Goal: Task Accomplishment & Management: Manage account settings

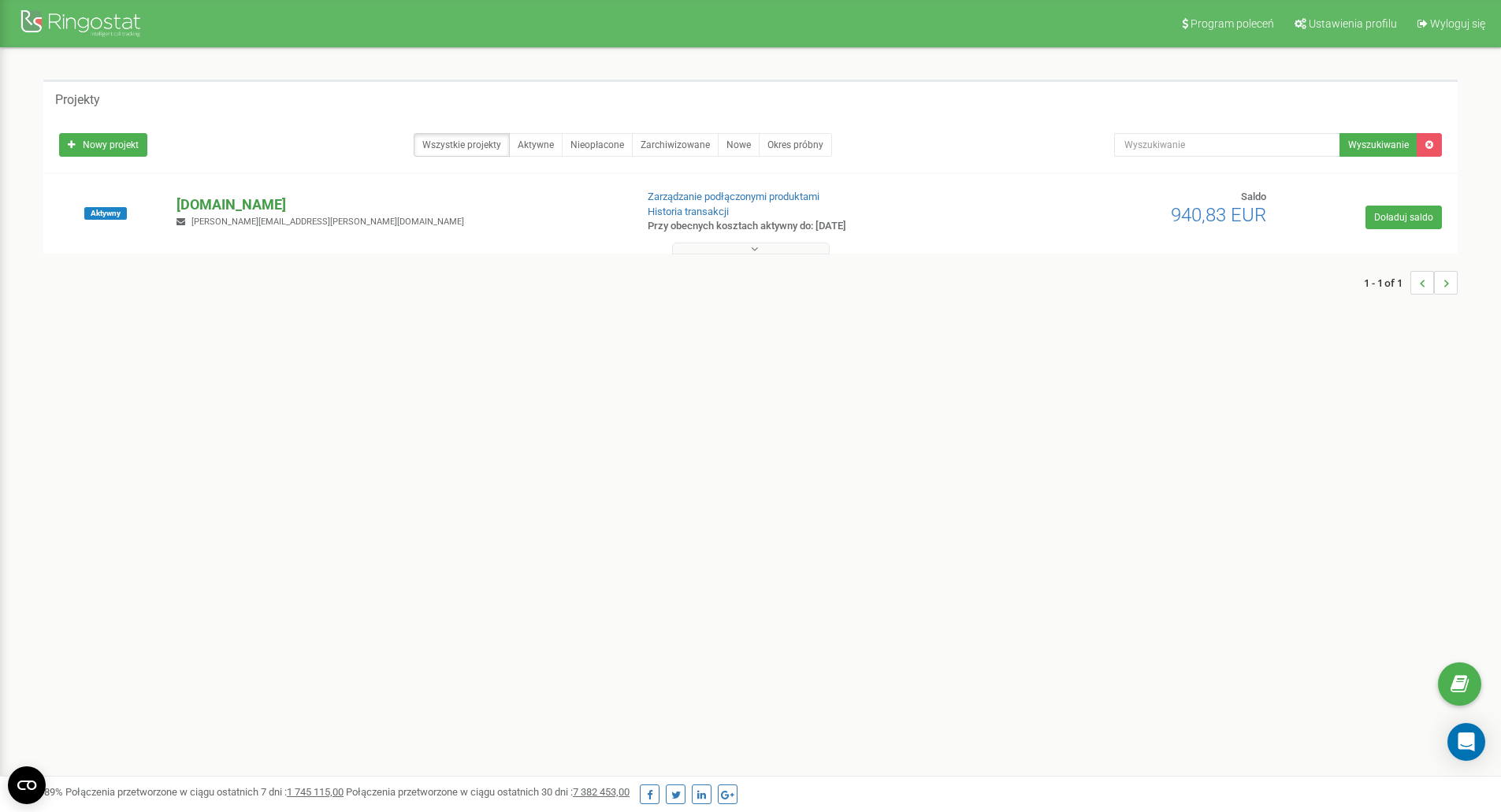
click at [237, 206] on p "[DOMAIN_NAME]" at bounding box center [399, 204] width 445 height 20
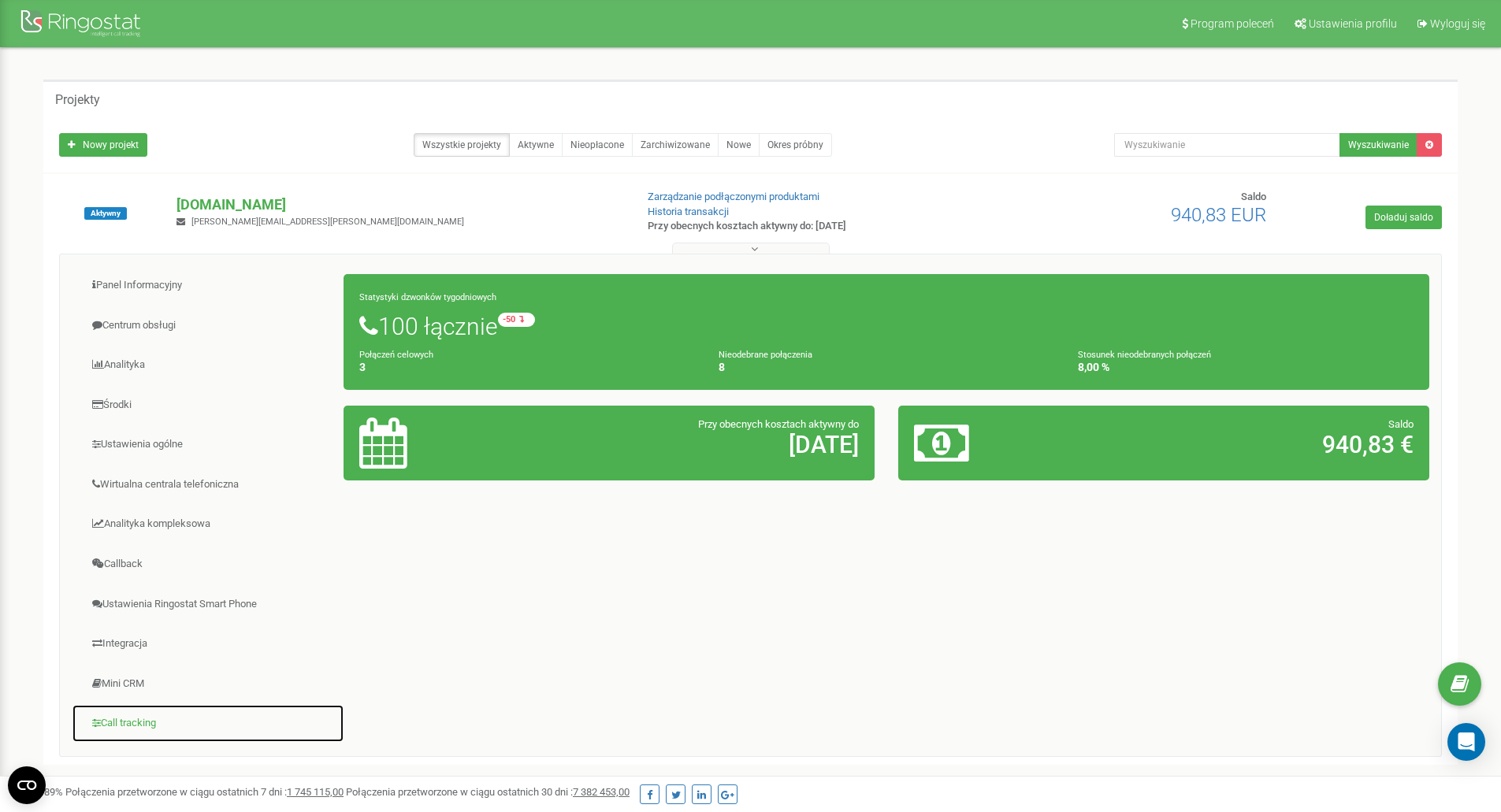
click at [121, 722] on link "Call tracking" at bounding box center [208, 724] width 273 height 39
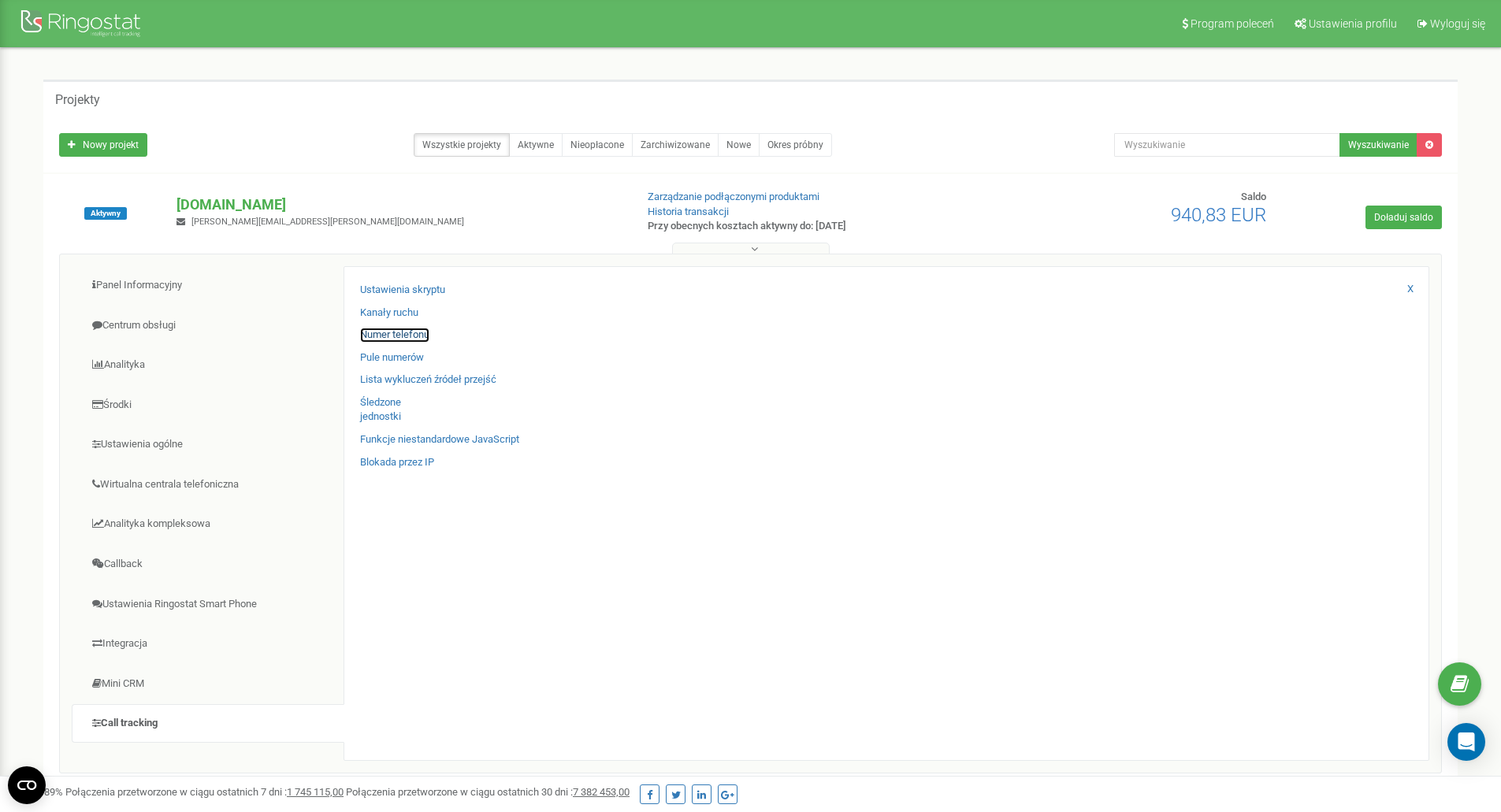
click at [415, 330] on link "Numer telefonu" at bounding box center [394, 335] width 69 height 15
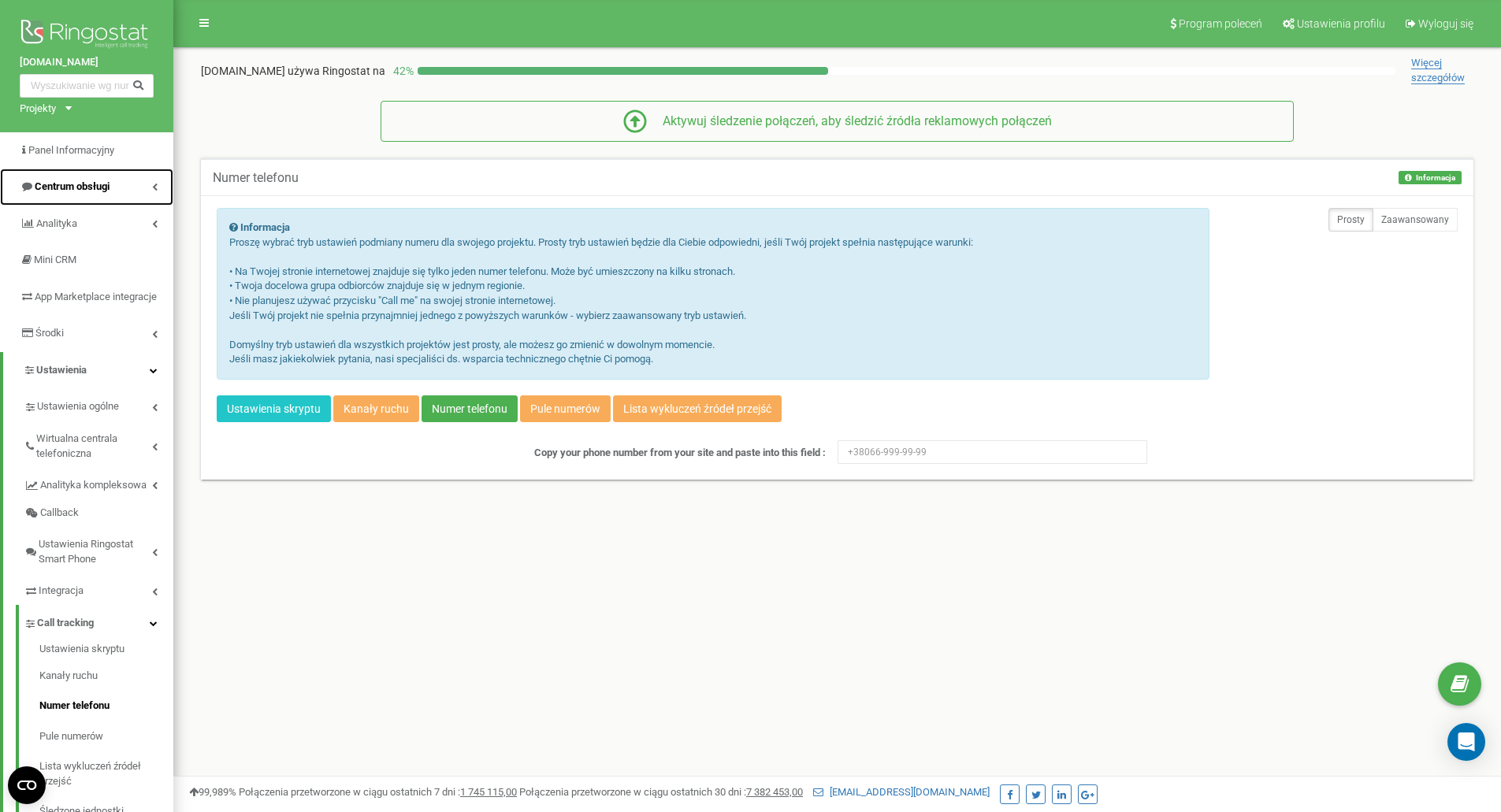
click at [149, 182] on link "Centrum obsługi" at bounding box center [87, 187] width 174 height 37
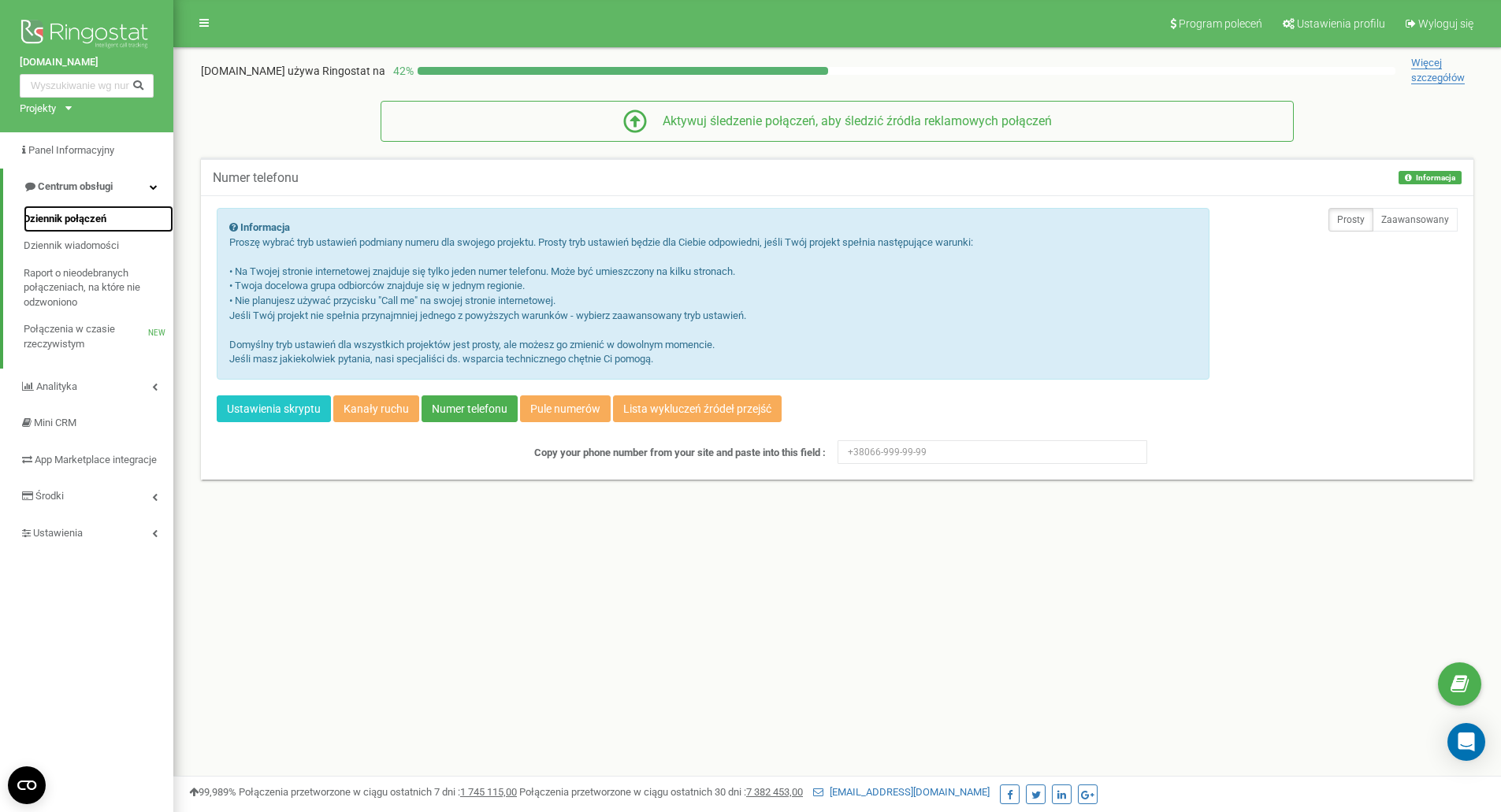
click at [102, 222] on span "Dziennik połączeń" at bounding box center [65, 219] width 83 height 15
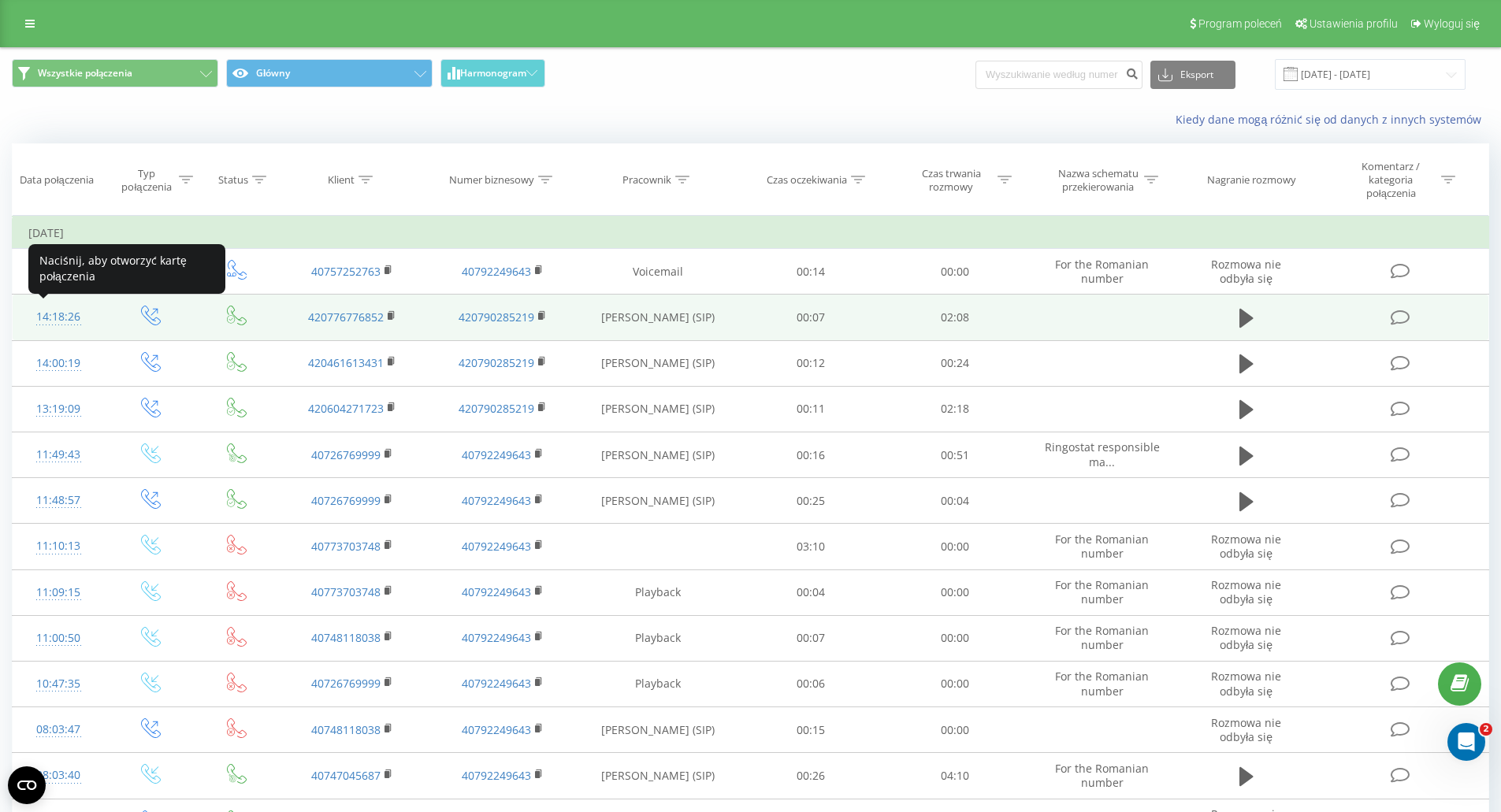
click at [58, 315] on div "14:18:26" at bounding box center [58, 317] width 61 height 31
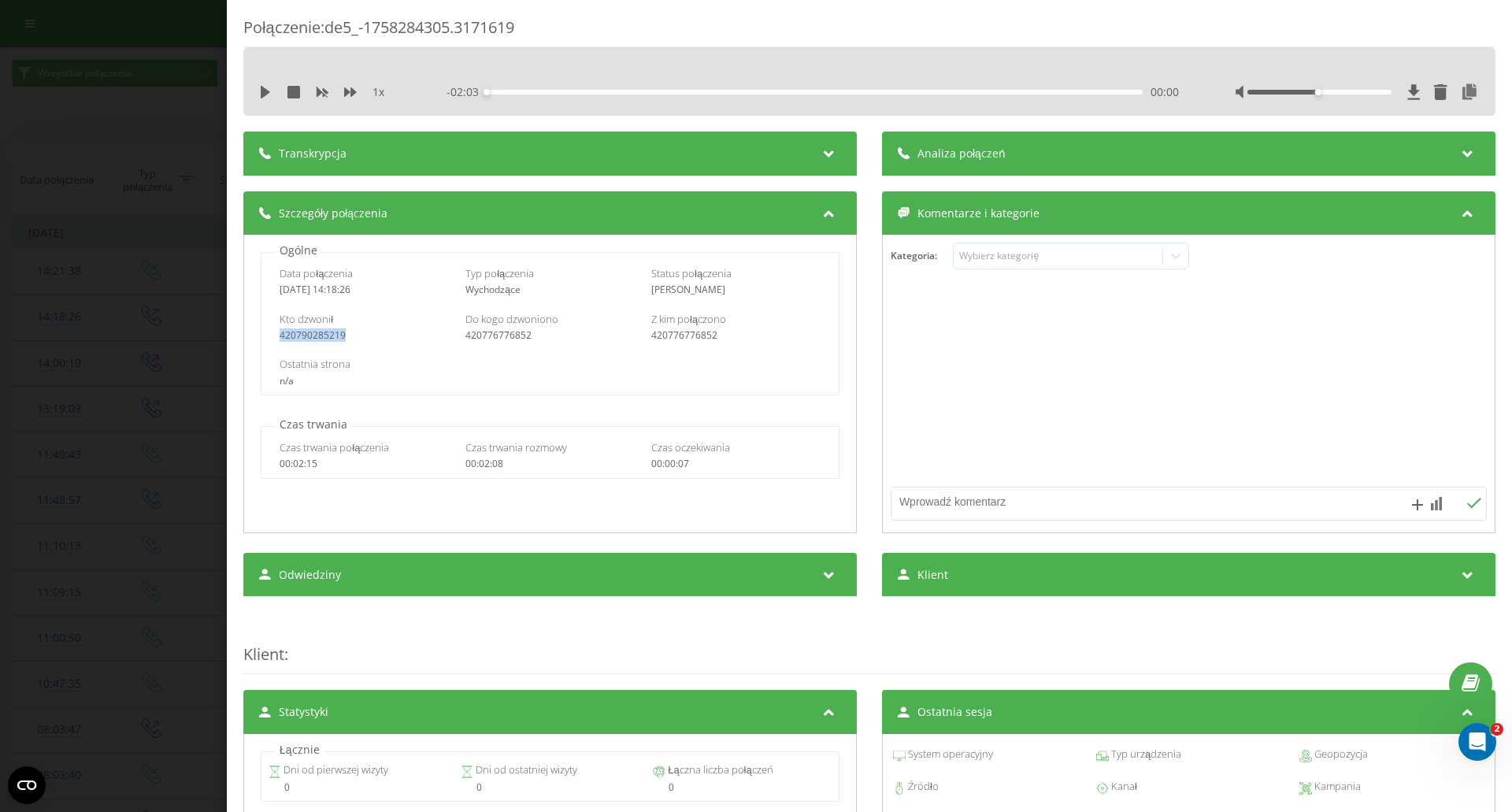
drag, startPoint x: 277, startPoint y: 329, endPoint x: 375, endPoint y: 329, distance: 98.0
click at [375, 329] on div "Kto dzwonił 420790285219 Do kogo dzwoniono 420776776852 Z kim połączono 4207767…" at bounding box center [549, 327] width 577 height 45
click at [375, 330] on div "420790285219" at bounding box center [364, 336] width 170 height 11
drag, startPoint x: 477, startPoint y: 337, endPoint x: 517, endPoint y: 338, distance: 40.0
click at [517, 338] on div "420776776852" at bounding box center [550, 336] width 170 height 11
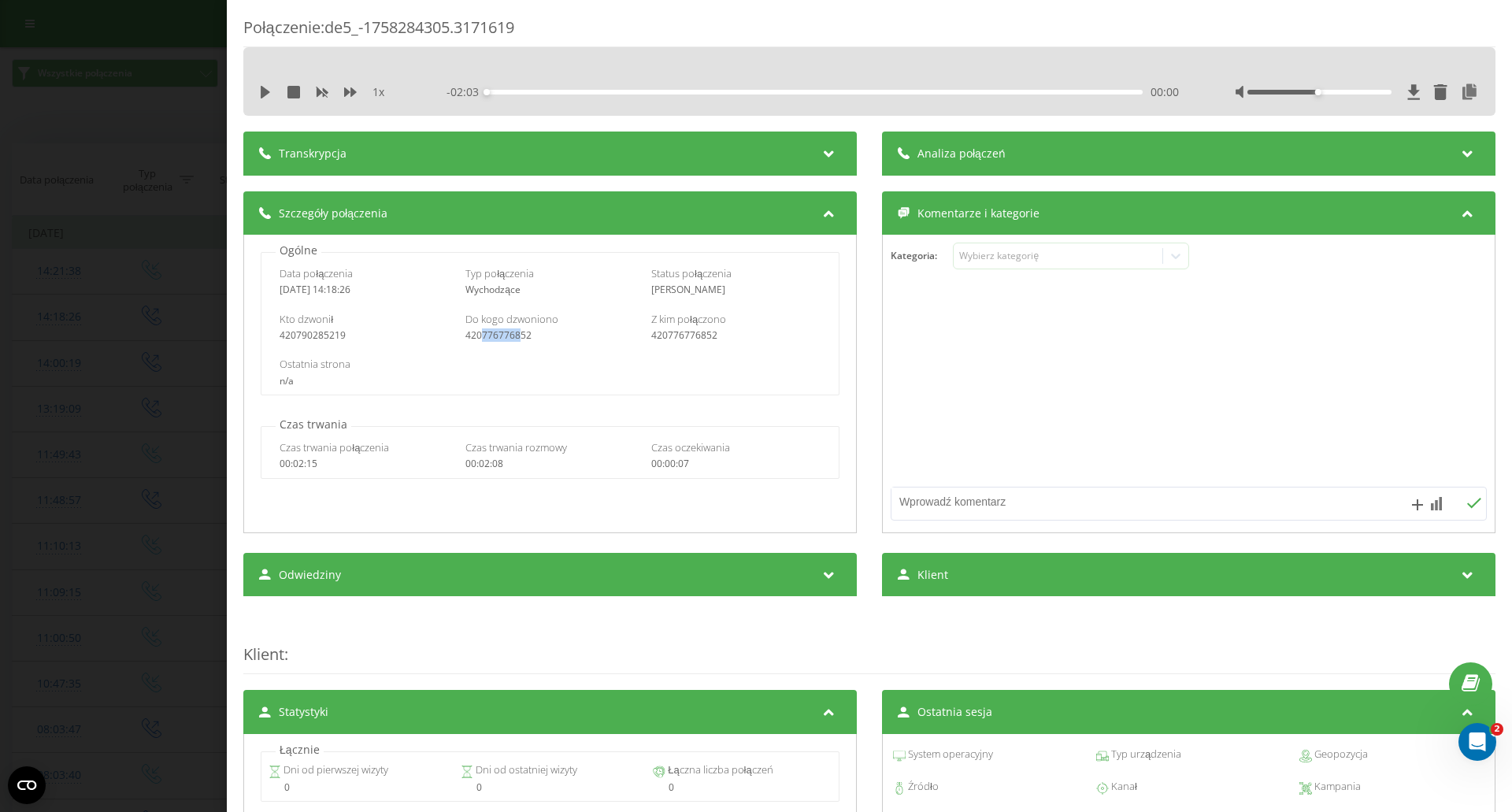
click at [517, 338] on div "420776776852" at bounding box center [550, 336] width 170 height 11
drag, startPoint x: 734, startPoint y: 323, endPoint x: 770, endPoint y: 323, distance: 36.0
click at [771, 323] on div "Z kim połączono 420776776852" at bounding box center [736, 327] width 170 height 30
click at [736, 135] on div "Transkrypcja" at bounding box center [550, 153] width 613 height 44
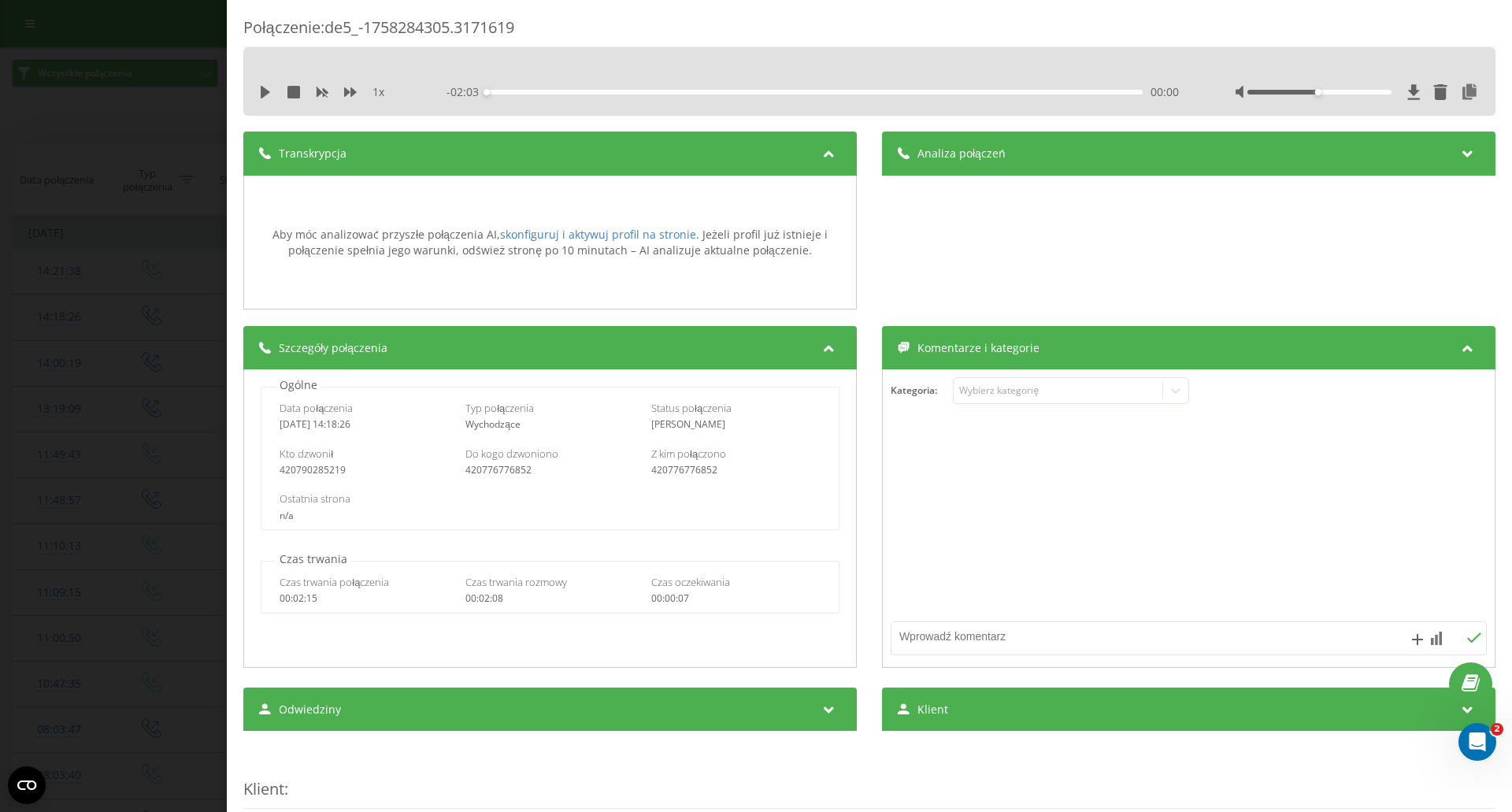
click at [989, 156] on span "Analiza połączeń" at bounding box center [961, 153] width 88 height 15
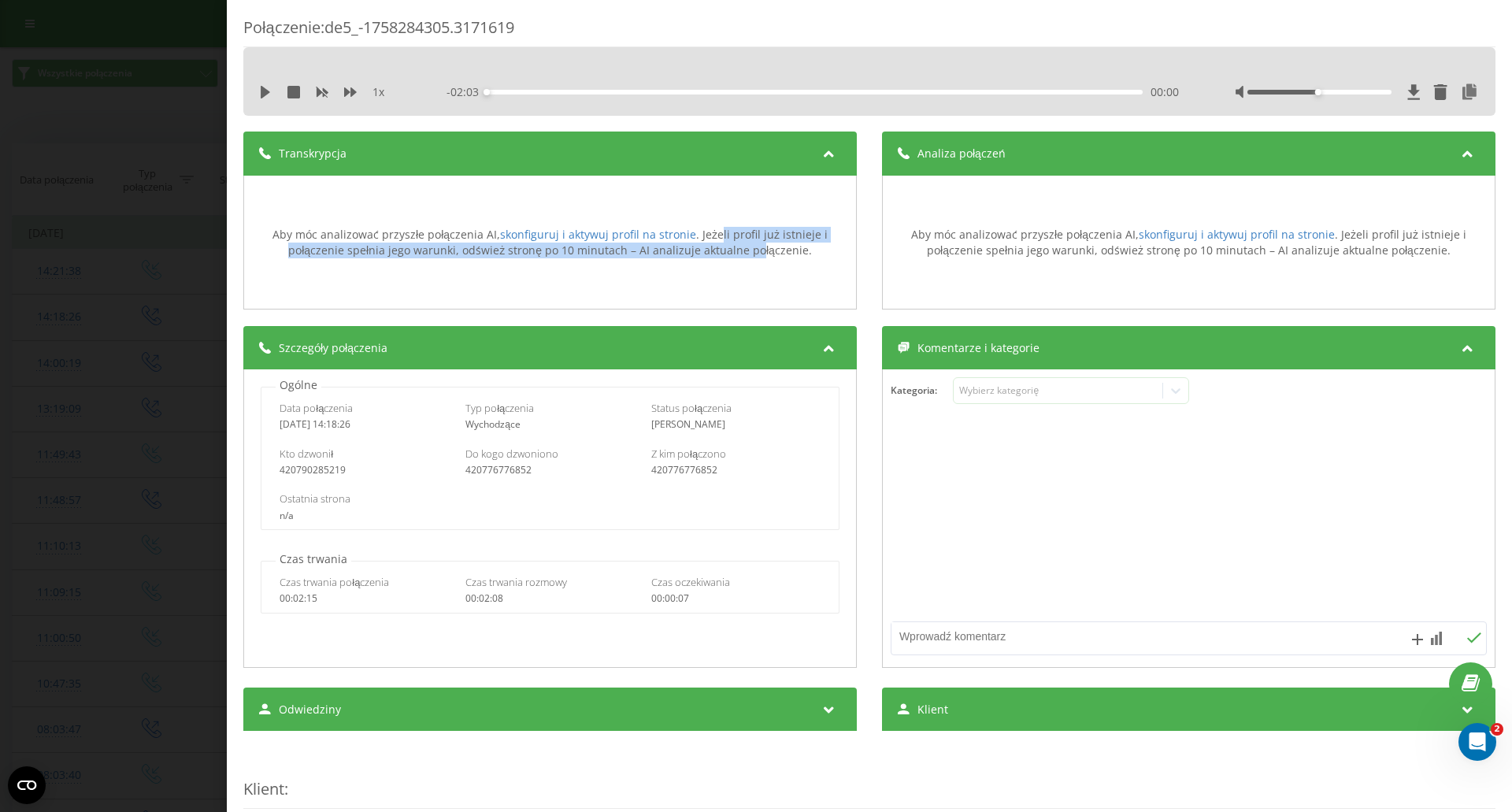
drag, startPoint x: 714, startPoint y: 238, endPoint x: 748, endPoint y: 258, distance: 39.4
click at [748, 258] on div "Aby móc analizować przyszłe połączenia AI, skonfiguruj i aktywuj profil na stro…" at bounding box center [550, 243] width 596 height 31
click at [749, 258] on div "Aby móc analizować przyszłe połączenia AI, skonfiguruj i aktywuj profil na stro…" at bounding box center [550, 243] width 596 height 31
drag, startPoint x: 778, startPoint y: 259, endPoint x: 739, endPoint y: 234, distance: 46.3
click at [739, 234] on div "Aby móc analizować przyszłe połączenia AI, skonfiguruj i aktywuj profil na stro…" at bounding box center [550, 243] width 596 height 118
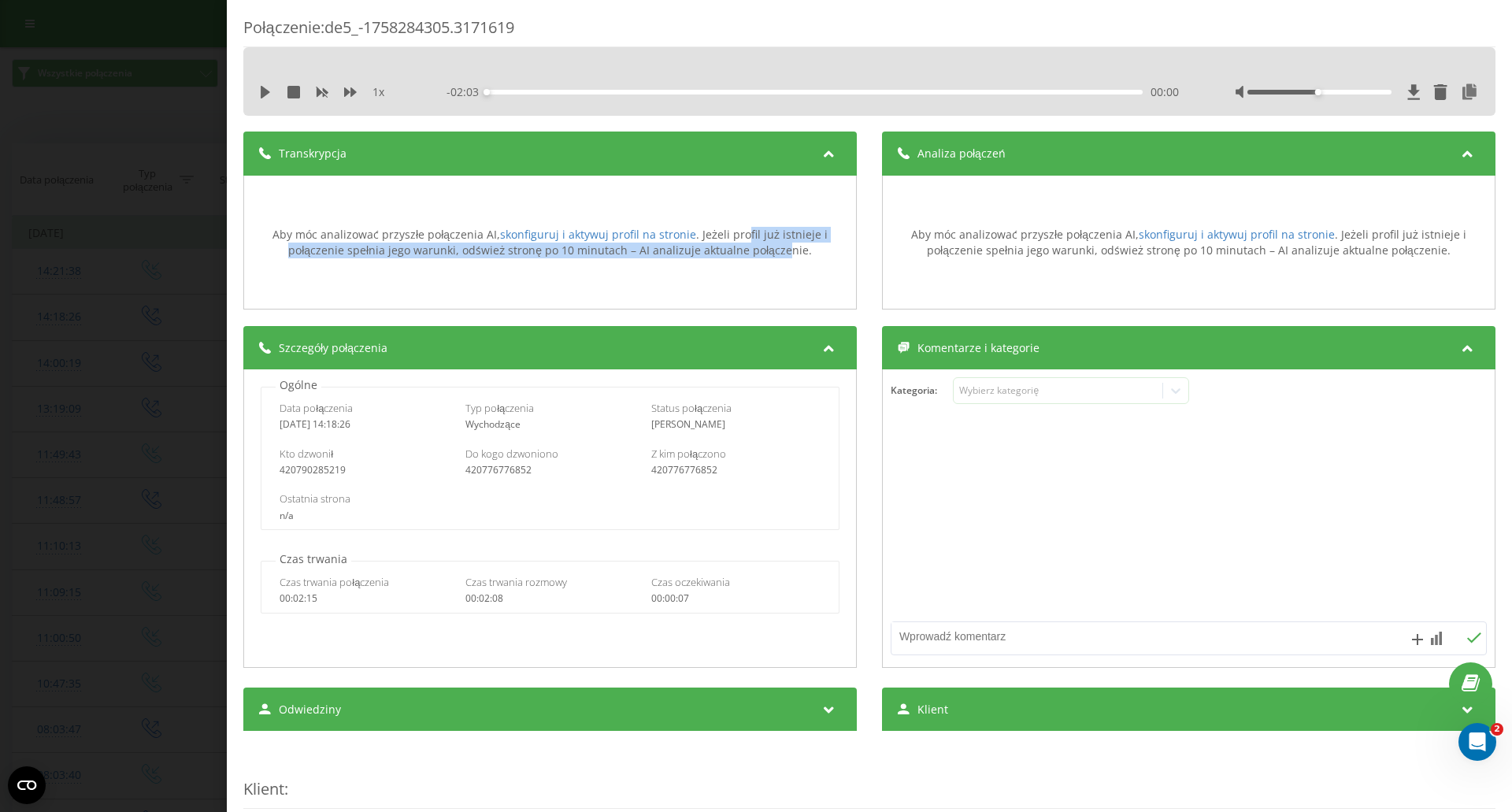
click at [739, 234] on div "Aby móc analizować przyszłe połączenia AI, skonfiguruj i aktywuj profil na stro…" at bounding box center [550, 243] width 596 height 31
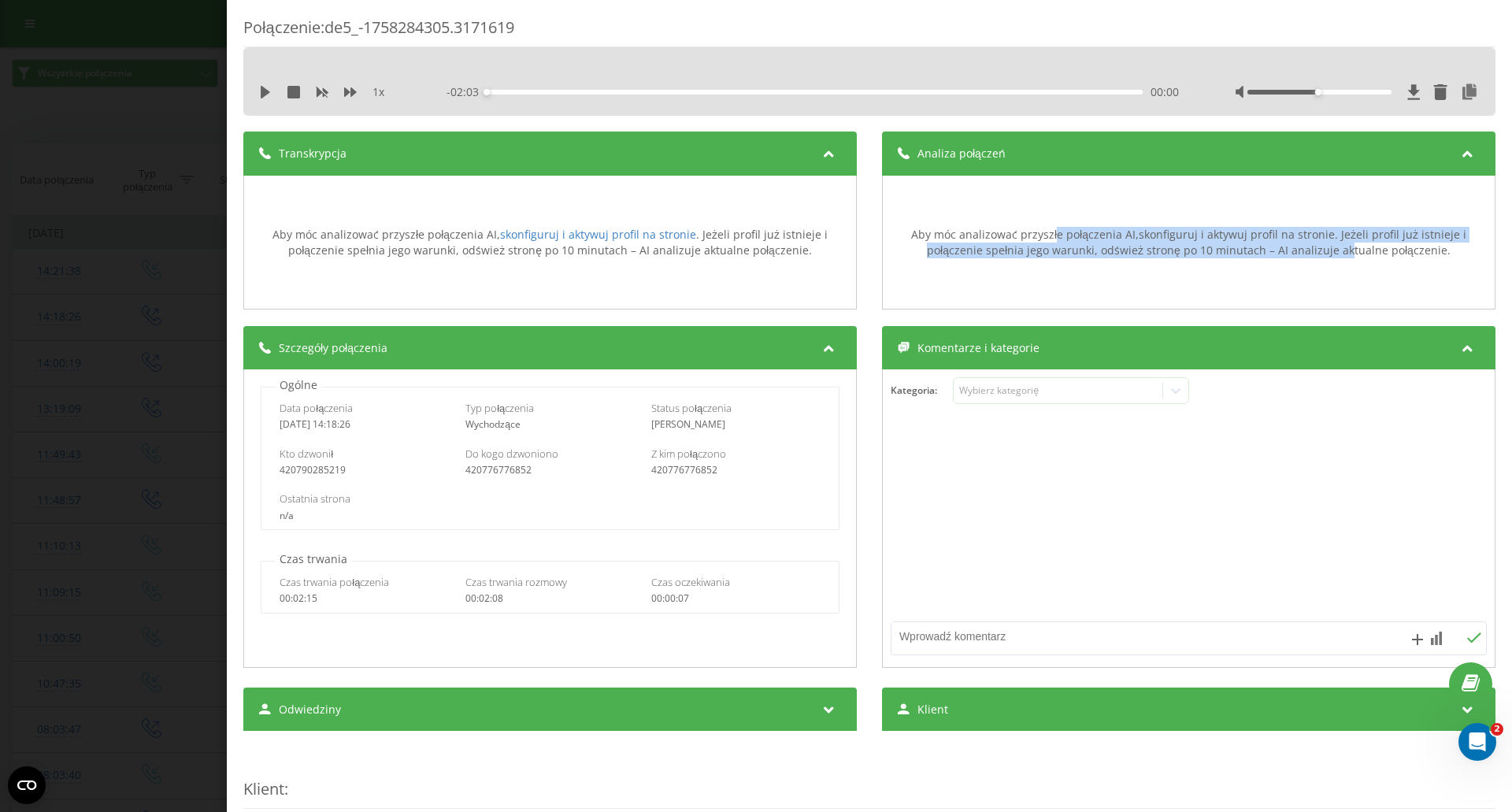
drag, startPoint x: 1047, startPoint y: 234, endPoint x: 1334, endPoint y: 254, distance: 287.7
click at [1334, 254] on div "Aby móc analizować przyszłe połączenia AI, skonfiguruj i aktywuj profil na stro…" at bounding box center [1188, 243] width 596 height 31
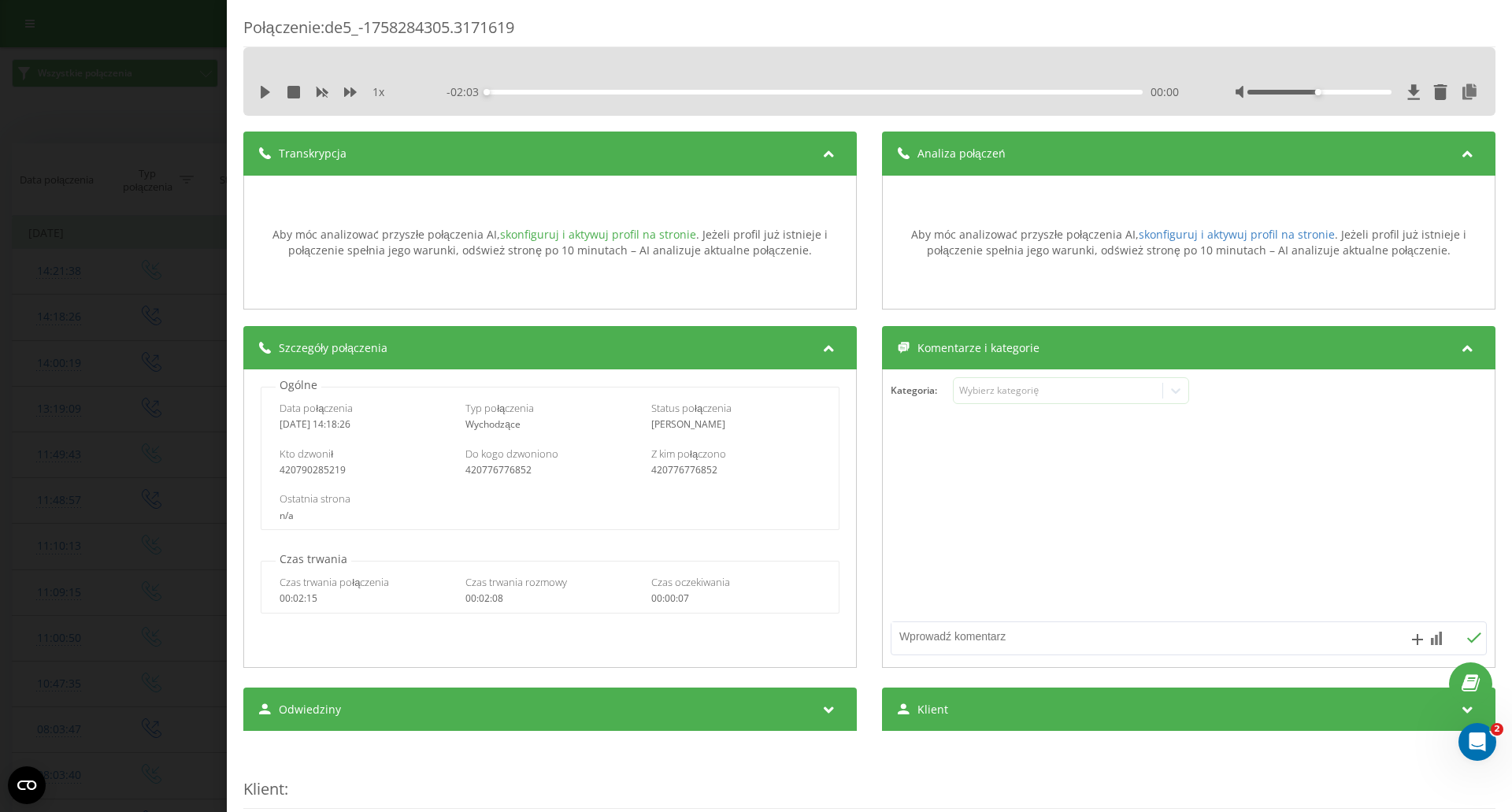
click at [604, 240] on link "skonfiguruj i aktywuj profil na stronie" at bounding box center [599, 234] width 196 height 15
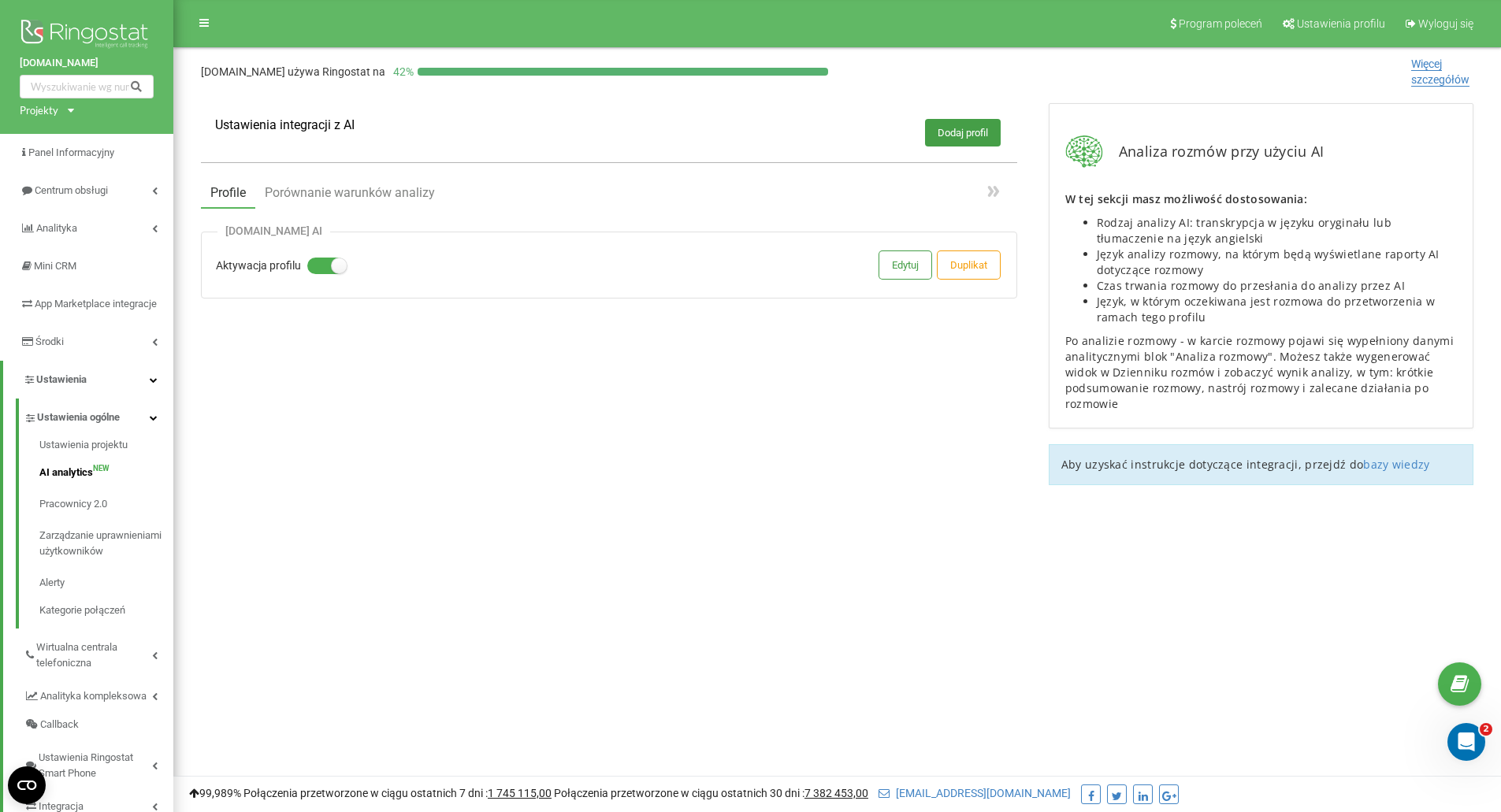
click at [264, 264] on label "Aktywacja profilu" at bounding box center [258, 265] width 85 height 15
click at [0, 0] on input "Aktywacja profilu" at bounding box center [0, 0] width 0 height 0
click at [316, 259] on label at bounding box center [314, 259] width 14 height 2
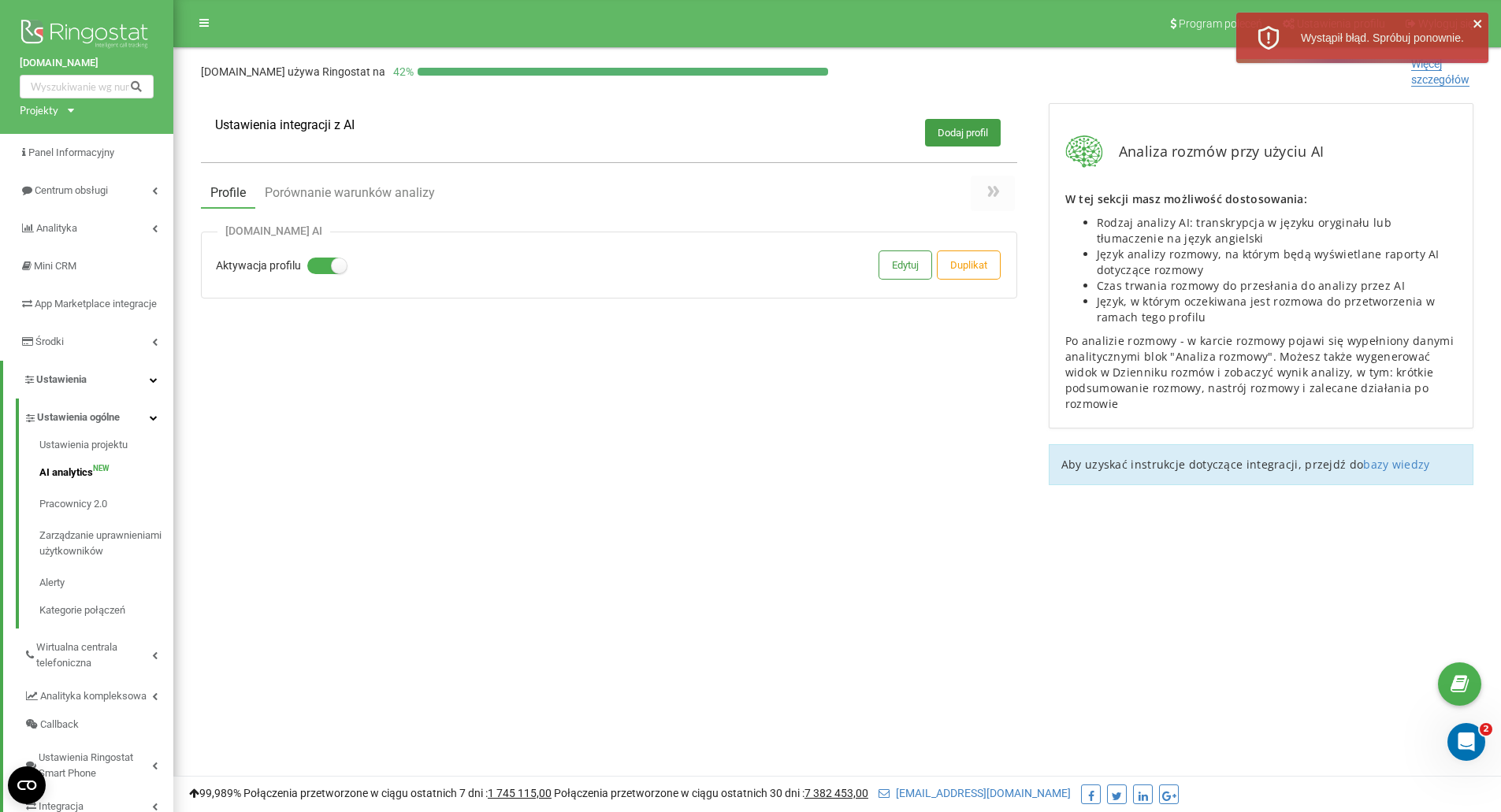
click at [986, 187] on icon at bounding box center [992, 191] width 19 height 19
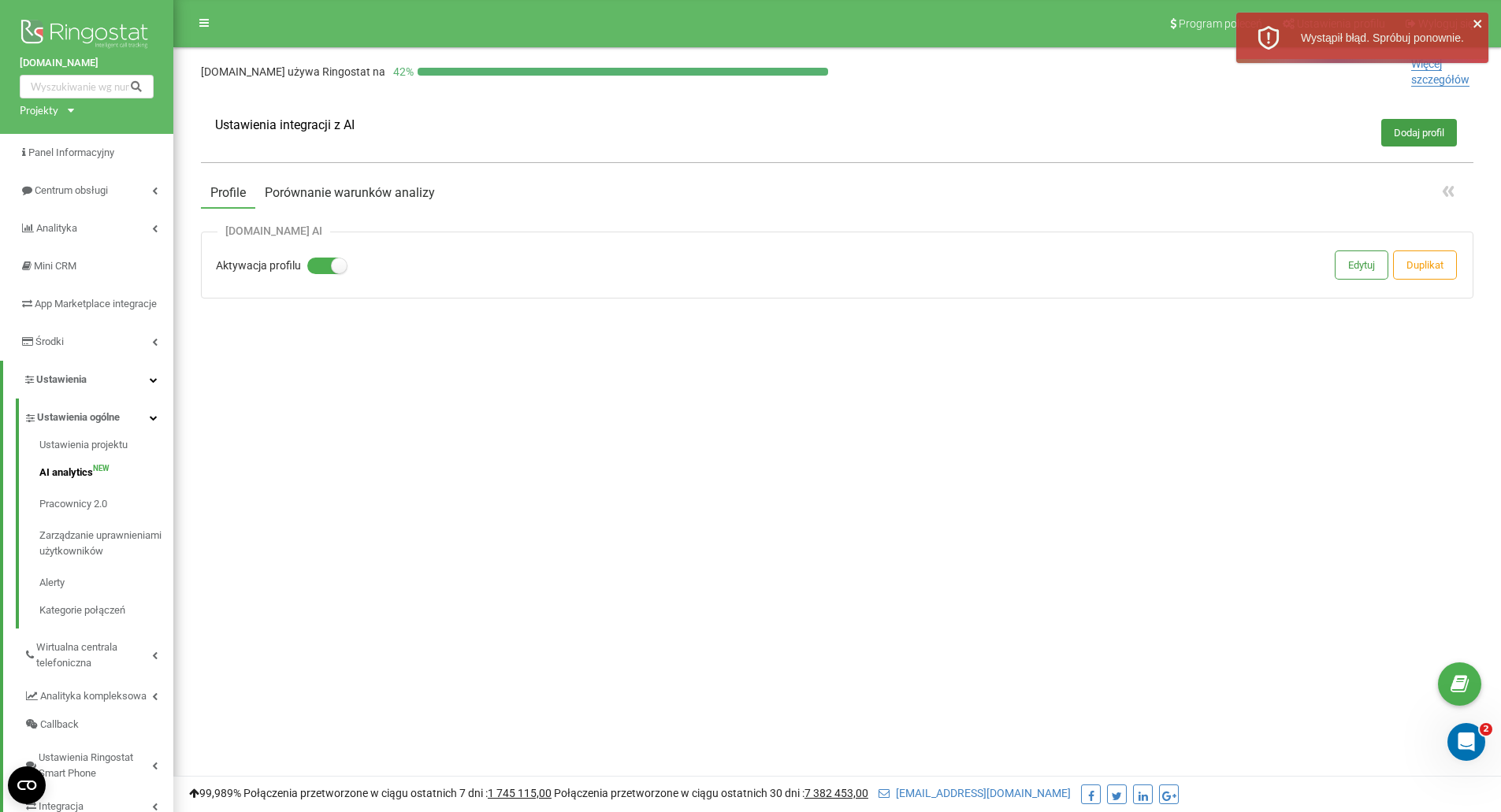
click at [425, 204] on button "Porównanie warunków analizy" at bounding box center [350, 192] width 189 height 28
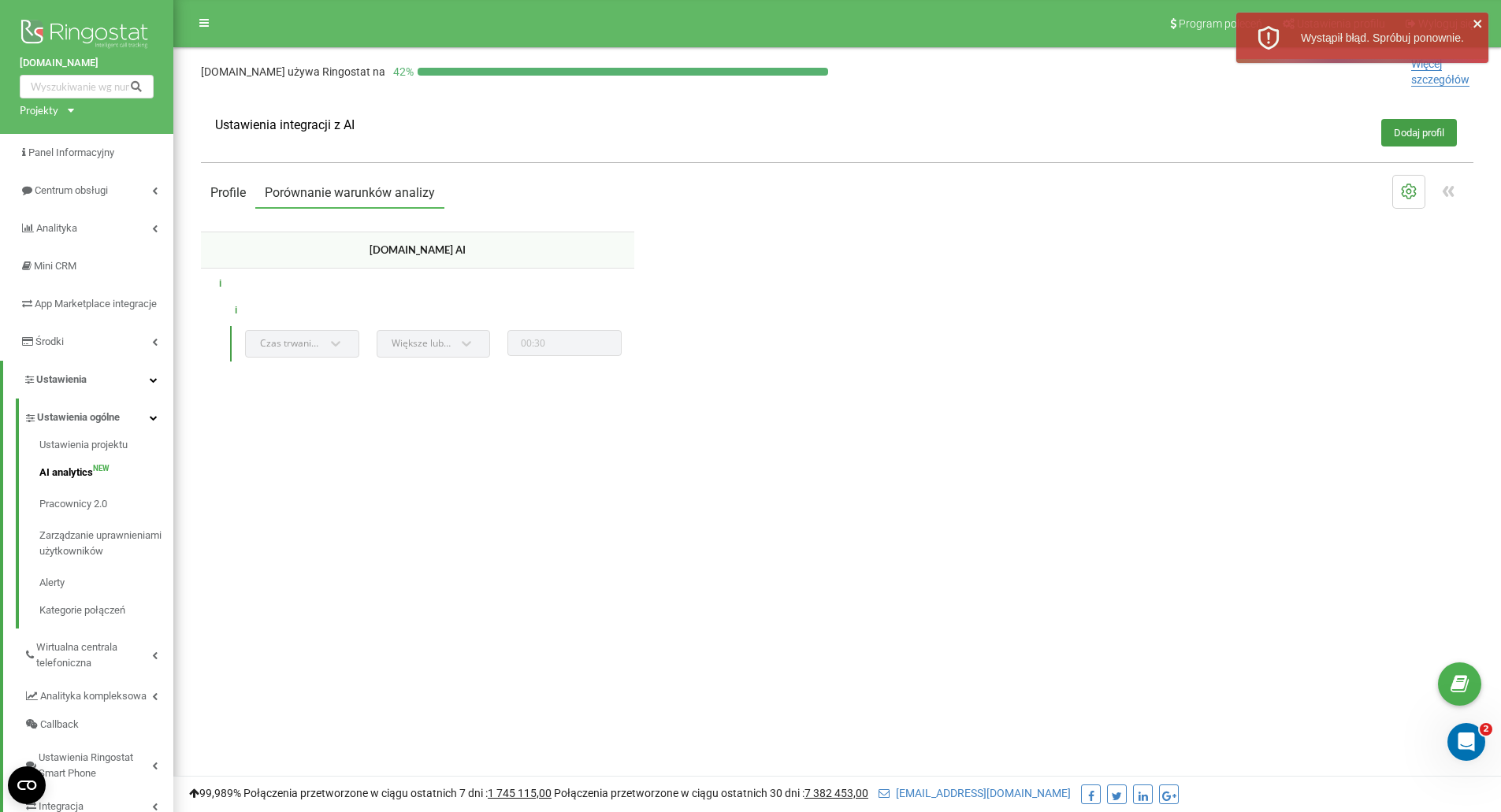
click at [225, 197] on button "Profile" at bounding box center [228, 192] width 54 height 28
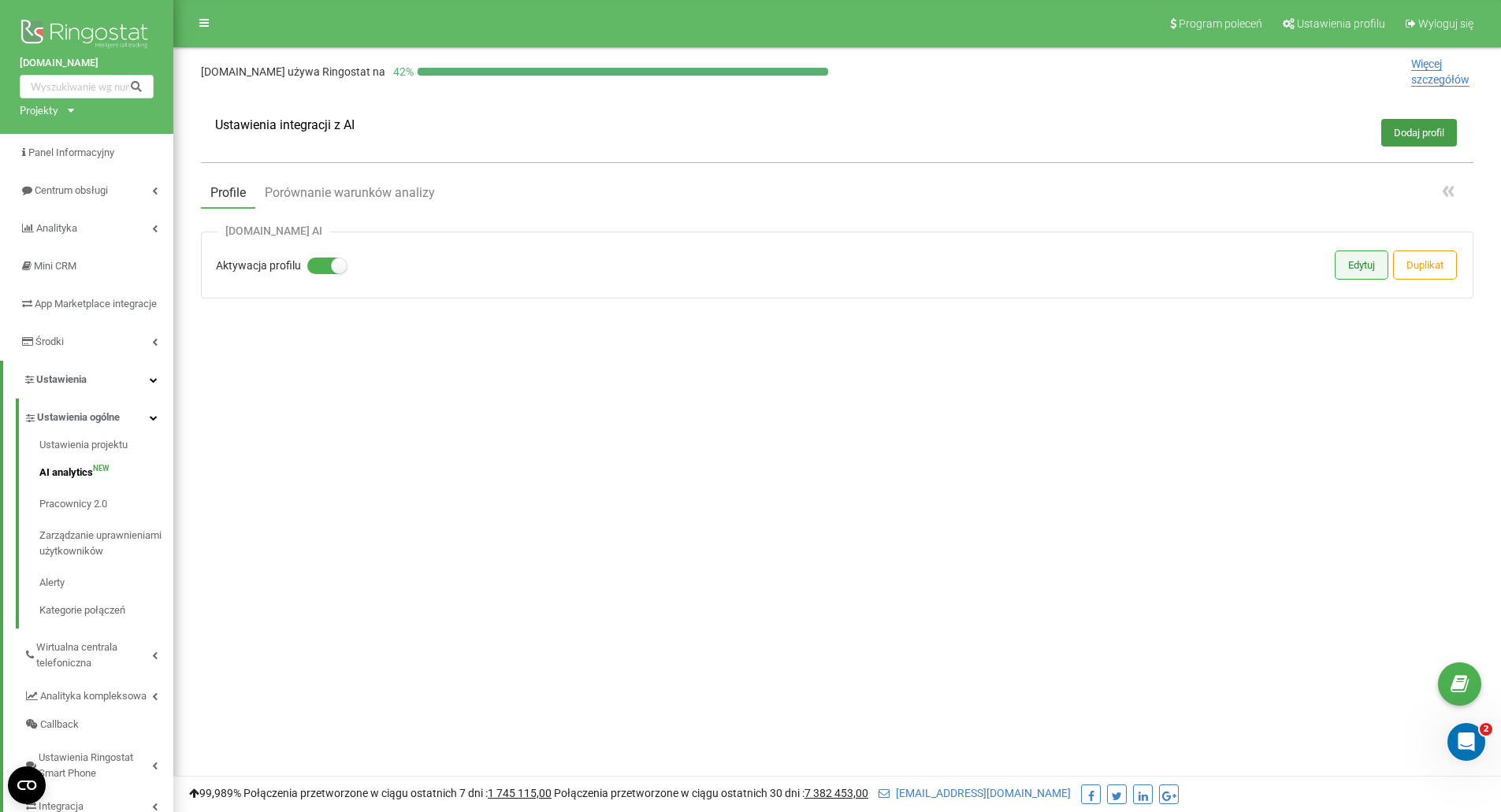
click at [1367, 269] on button "Edytuj" at bounding box center [1361, 265] width 52 height 28
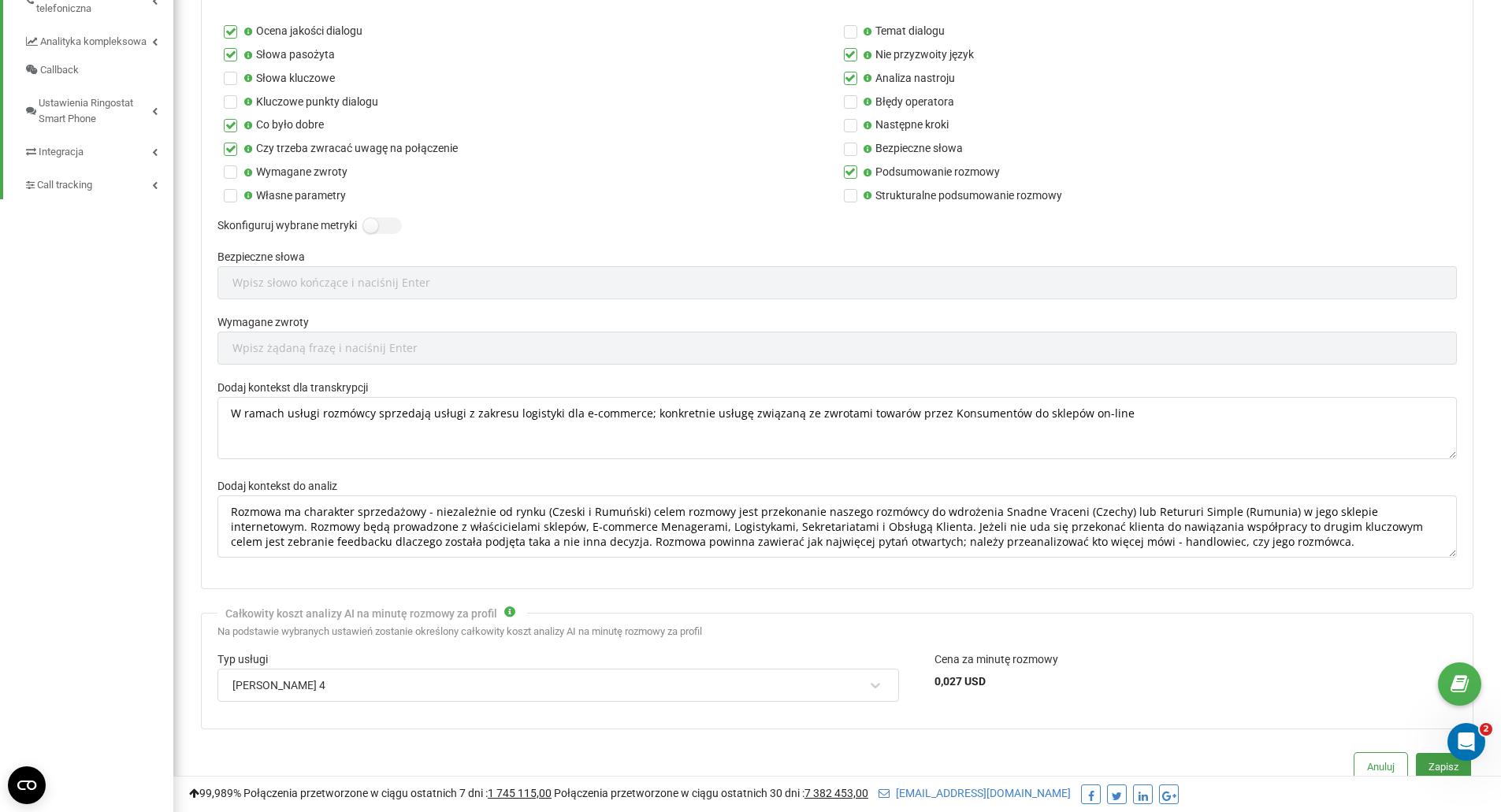
scroll to position [788, 0]
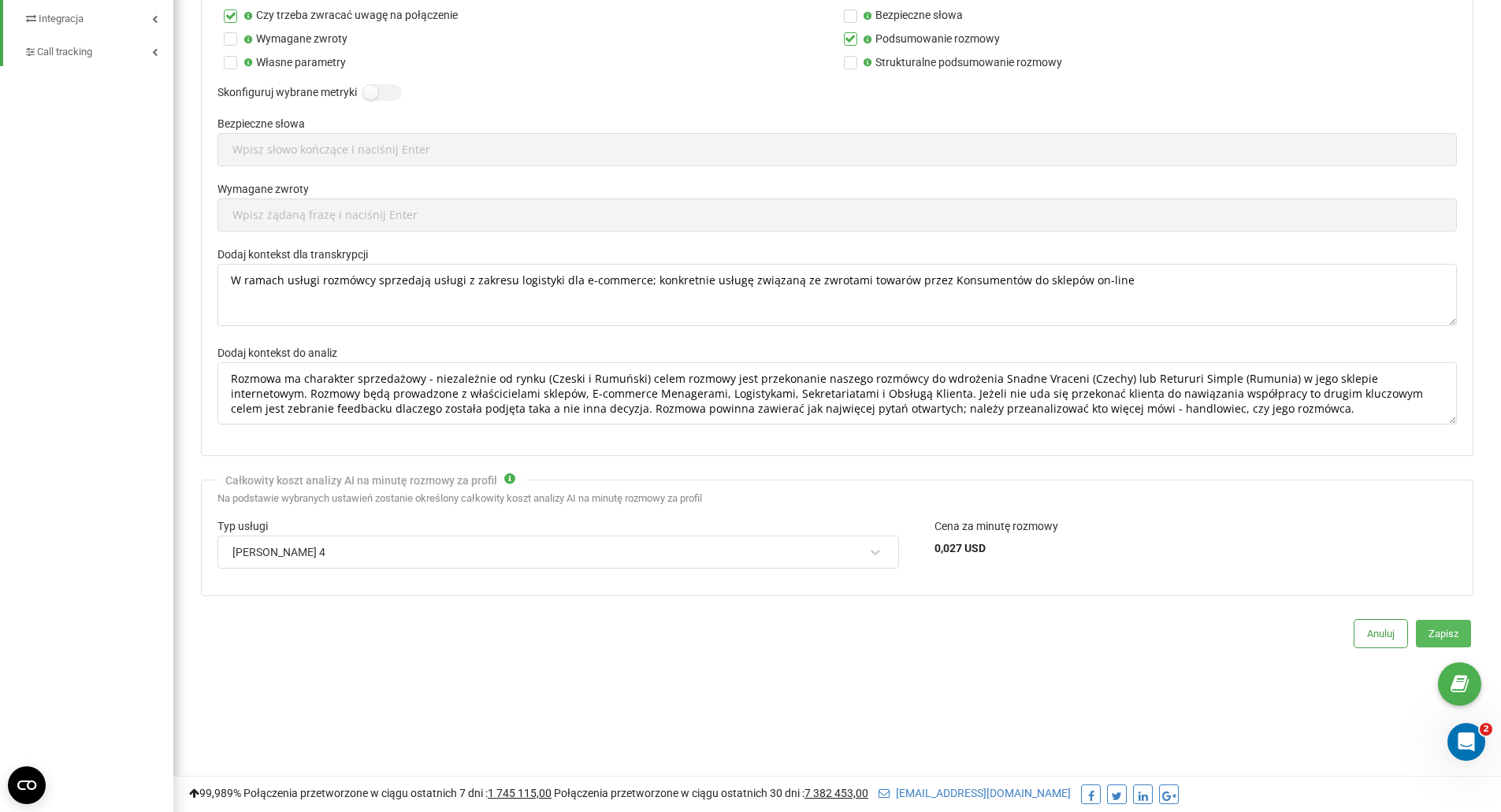
click at [1449, 632] on button "Zapisz" at bounding box center [1443, 634] width 55 height 28
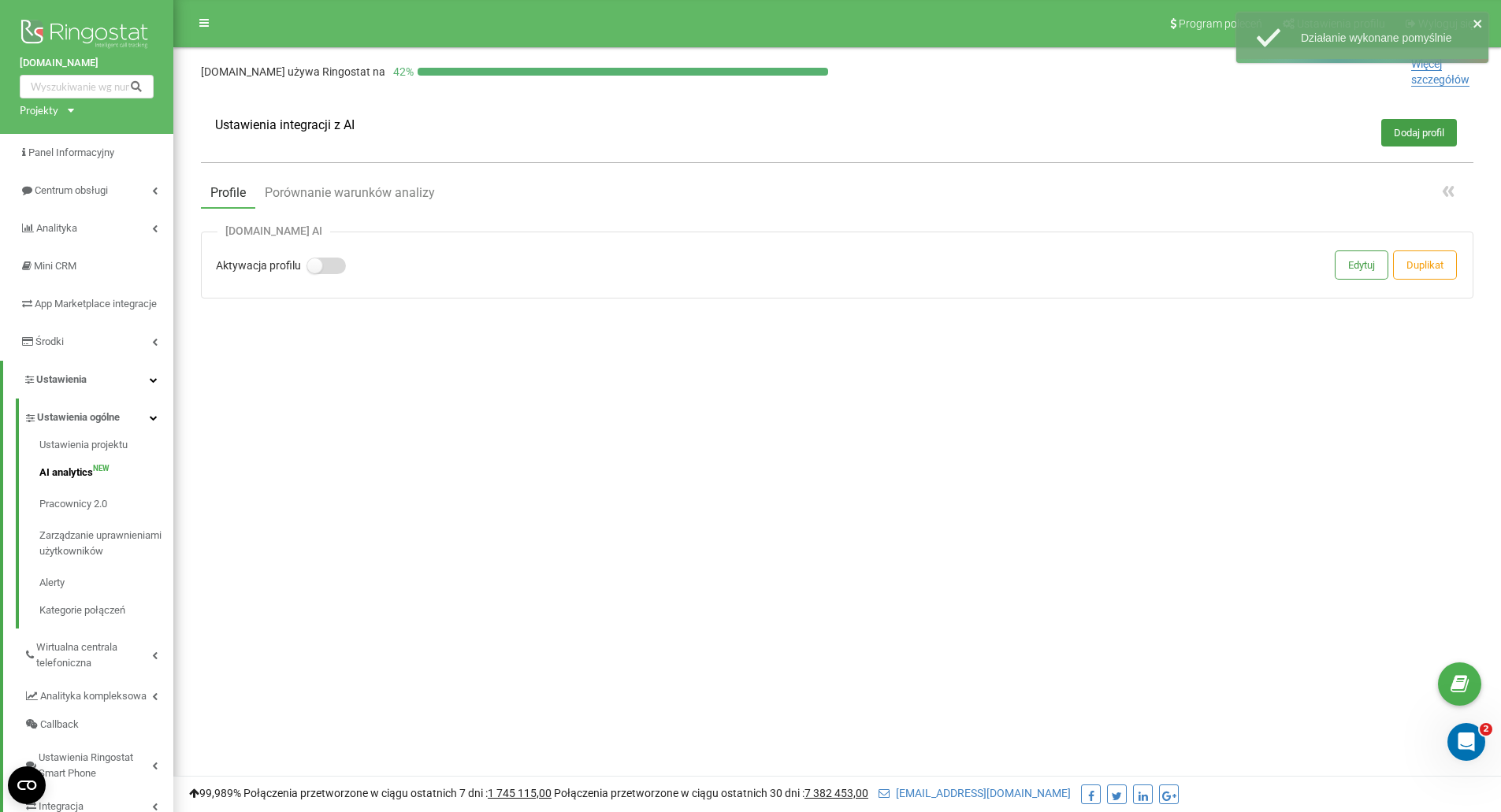
click at [318, 259] on label at bounding box center [314, 259] width 14 height 2
click at [0, 0] on input "Aktywacja profilu" at bounding box center [0, 0] width 0 height 0
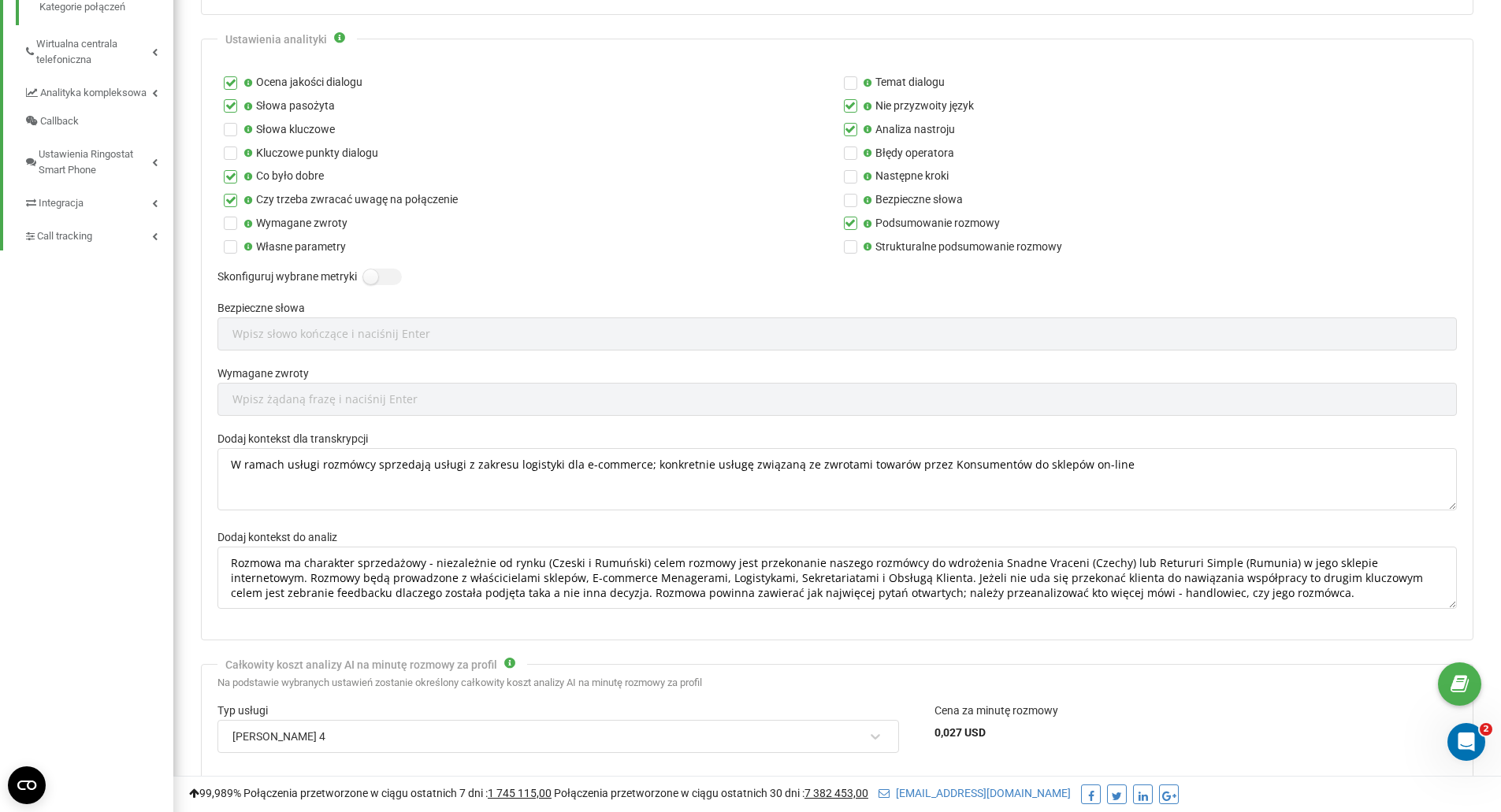
scroll to position [866, 0]
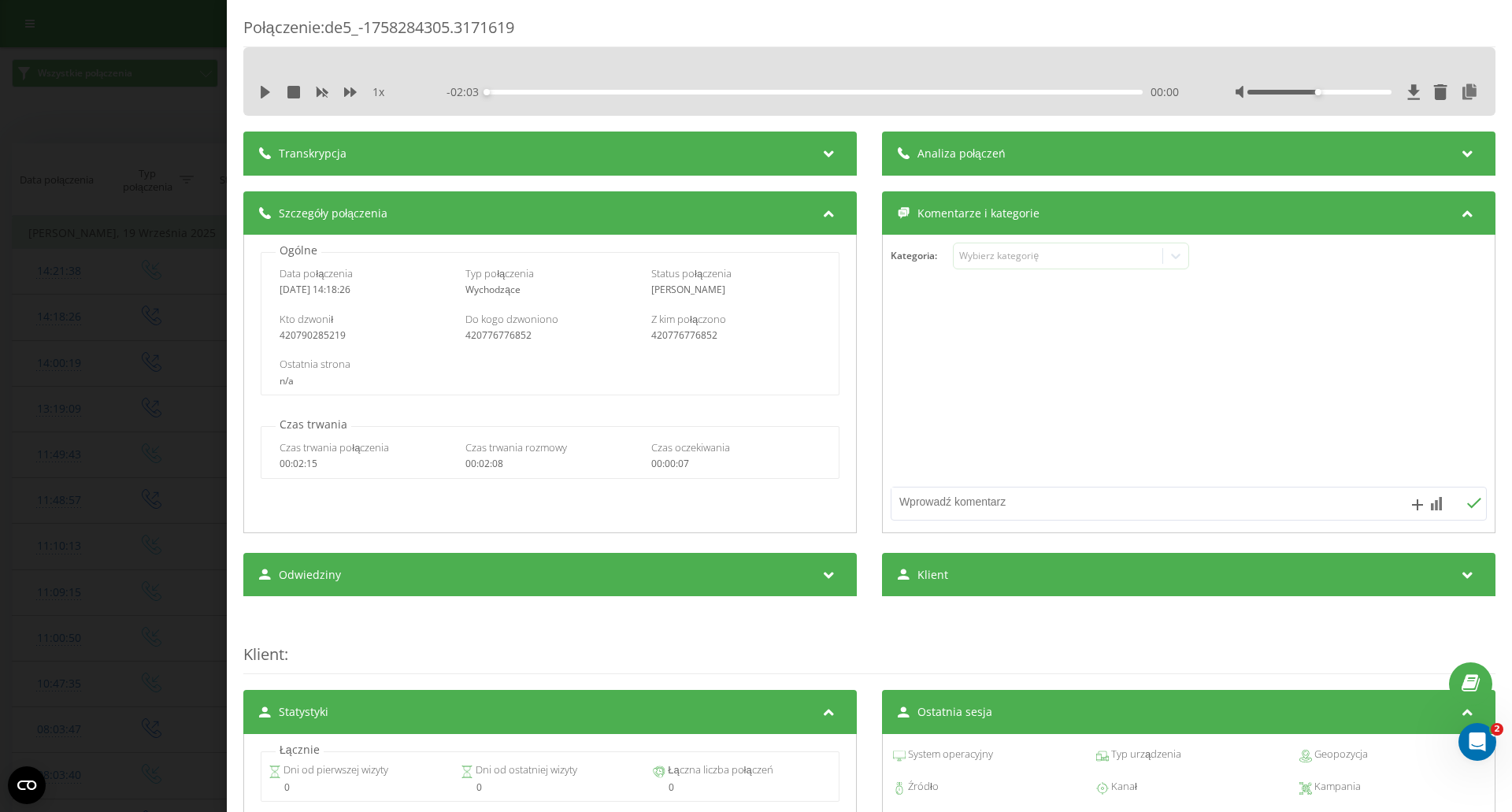
click at [375, 158] on div "Transkrypcja" at bounding box center [550, 153] width 613 height 44
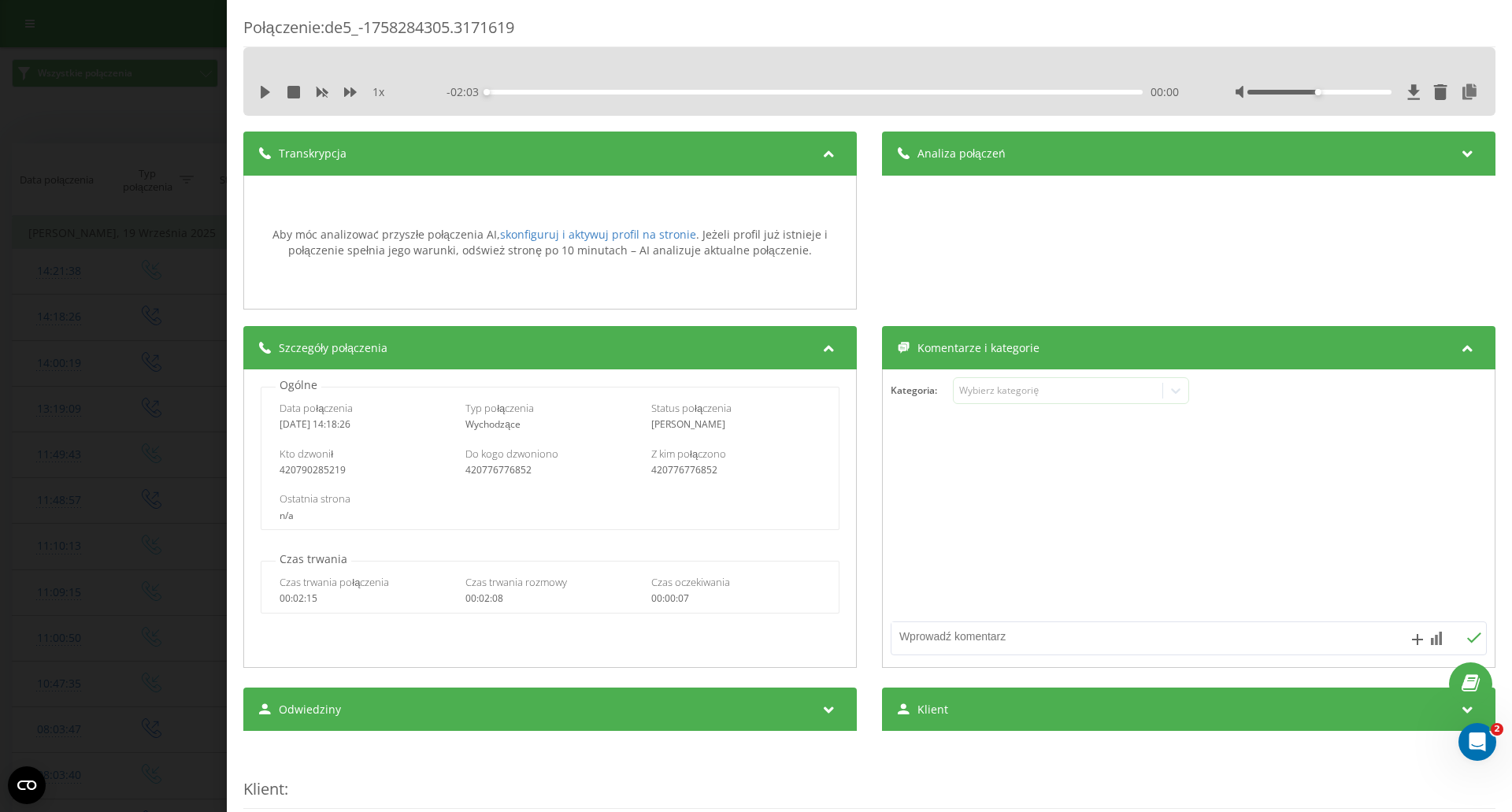
click at [938, 161] on div "Analiza połączeń" at bounding box center [1189, 153] width 613 height 44
